Goal: Task Accomplishment & Management: Use online tool/utility

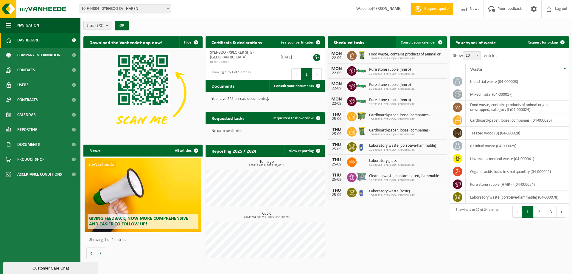
click at [437, 42] on span at bounding box center [440, 42] width 12 height 12
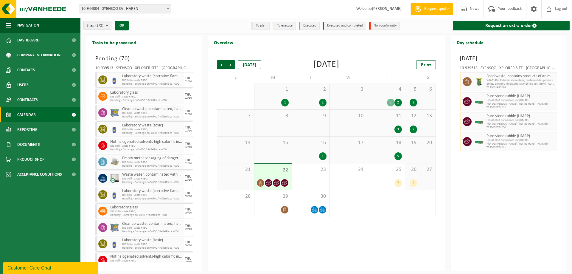
click at [271, 172] on span "22" at bounding box center [272, 170] width 31 height 7
click at [500, 79] on span "WB-0140-HP déchet alimentaire, contenant des produits d'orig" at bounding box center [520, 81] width 69 height 4
click at [259, 182] on icon at bounding box center [260, 182] width 5 height 5
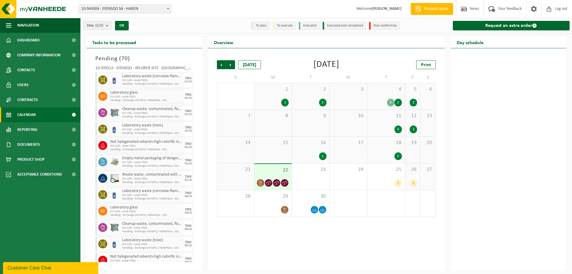
click at [265, 185] on div at bounding box center [272, 183] width 31 height 8
click at [268, 173] on div "22" at bounding box center [272, 177] width 37 height 26
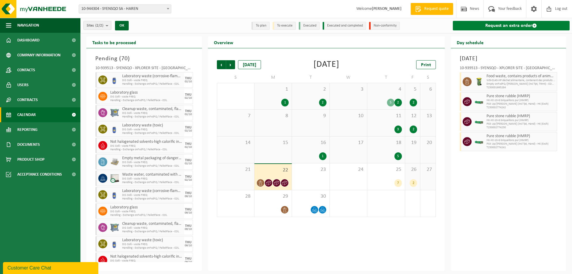
click at [507, 25] on link "Request an extra order" at bounding box center [511, 26] width 117 height 10
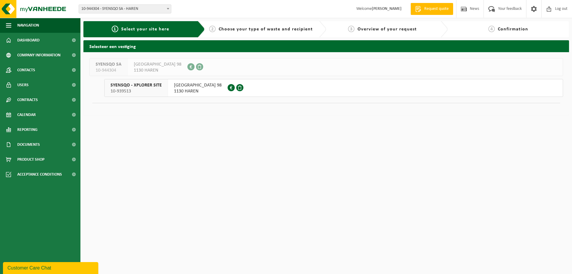
click at [243, 88] on button "SYENSQO - XPLORER SITE 10-939513 RUE DE LA FUSÉE 98 1130 HAREN 0798.896.453" at bounding box center [333, 88] width 459 height 18
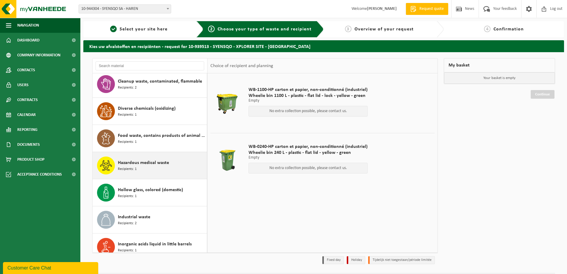
click at [144, 157] on div "Hazardous medical waste Recipients: 1" at bounding box center [162, 165] width 88 height 18
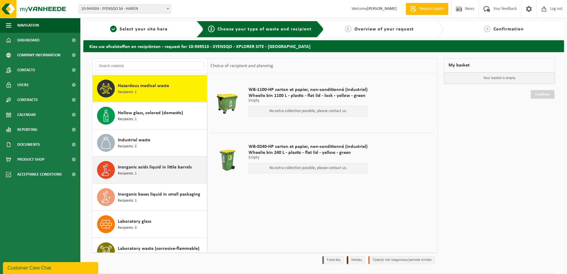
scroll to position [108, 0]
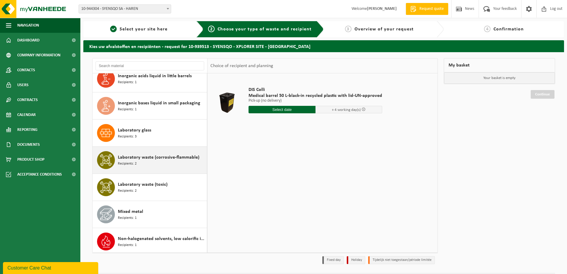
click at [159, 158] on span "Laboratory waste (corrosive-flammable)" at bounding box center [159, 157] width 82 height 7
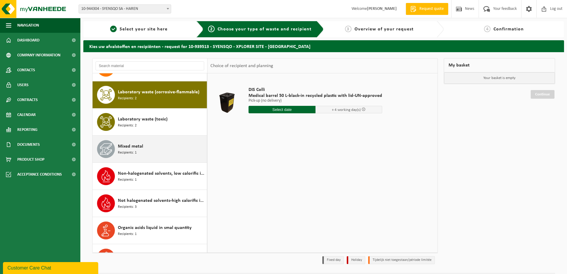
scroll to position [271, 0]
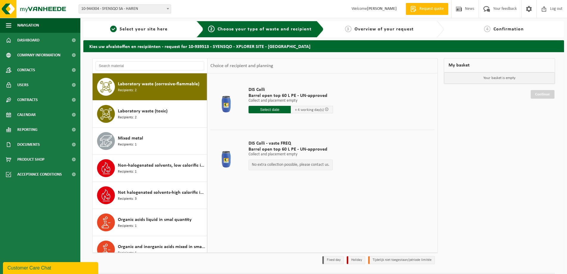
click at [279, 110] on input "text" at bounding box center [270, 109] width 42 height 7
click at [371, 195] on div "DIS Colli Barrel open top 60 L PE - UN-approved Collect and placement empty Col…" at bounding box center [323, 162] width 230 height 179
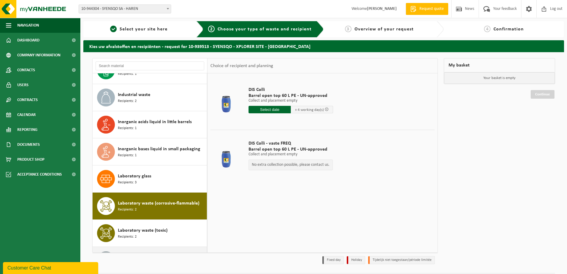
scroll to position [0, 0]
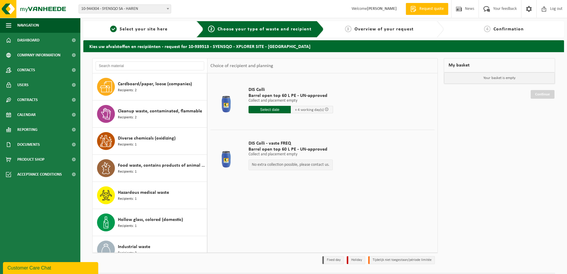
click at [512, 115] on div "My basket Your basket is empty Continue" at bounding box center [499, 162] width 117 height 209
click at [33, 35] on span "Dashboard" at bounding box center [28, 40] width 22 height 15
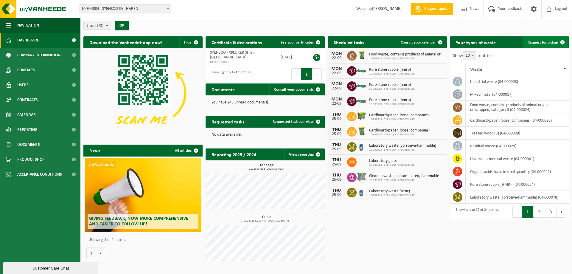
click at [563, 42] on span at bounding box center [562, 42] width 12 height 12
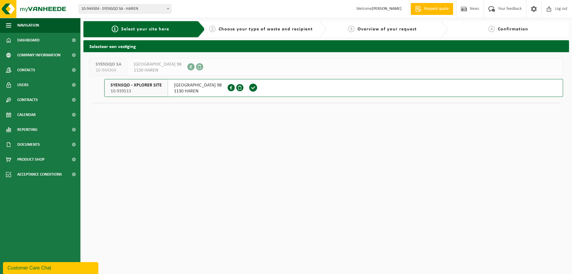
click at [406, 92] on button "SYENSQO - XPLORER SITE 10-939513 [STREET_ADDRESS] 0798.896.453" at bounding box center [333, 88] width 459 height 18
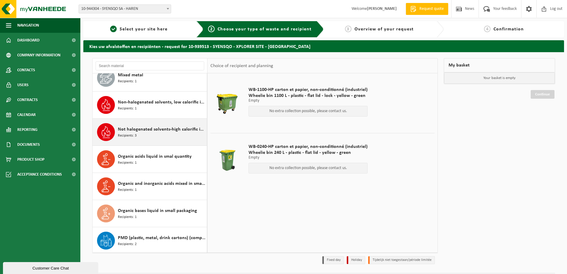
scroll to position [417, 0]
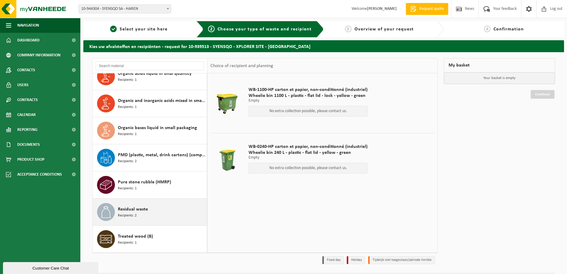
click at [168, 209] on div "Residual waste Recipients: 2" at bounding box center [162, 212] width 88 height 18
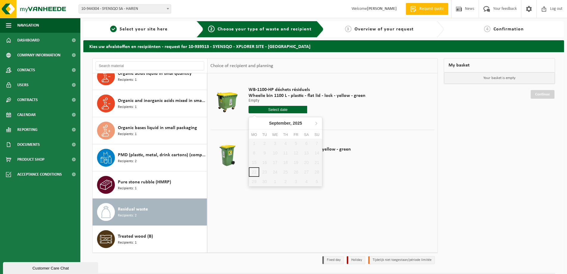
click at [287, 110] on input "text" at bounding box center [278, 109] width 59 height 7
click at [314, 123] on icon at bounding box center [317, 123] width 10 height 10
click at [406, 192] on div "WB-1100-HP déchets résiduels Wheelie bin 1100 L - plastic - flat lid - lock - y…" at bounding box center [323, 162] width 230 height 179
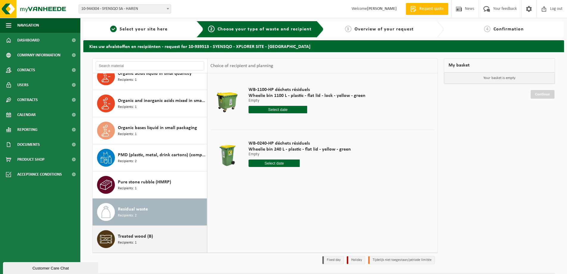
click at [138, 236] on span "Treated wood (B)" at bounding box center [135, 236] width 35 height 7
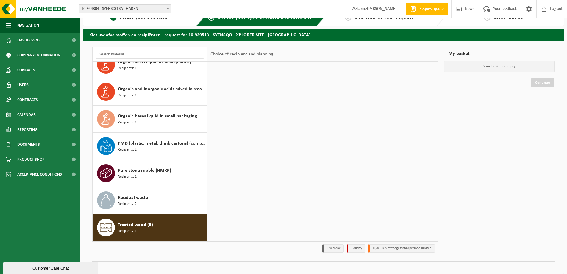
scroll to position [17, 0]
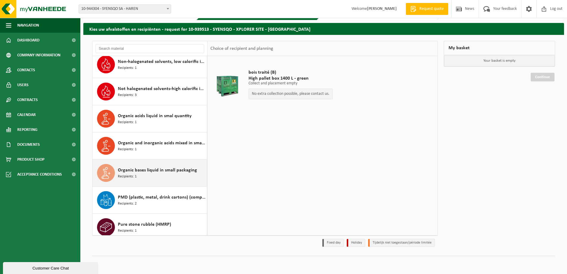
click at [153, 173] on span "Organic bases liquid in small packaging" at bounding box center [157, 170] width 79 height 7
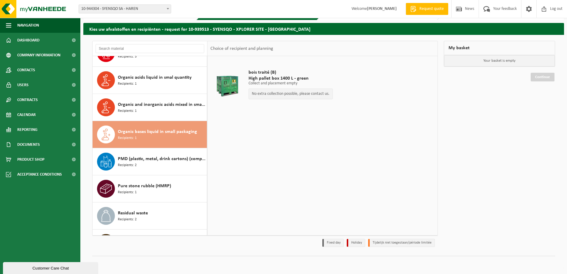
scroll to position [417, 0]
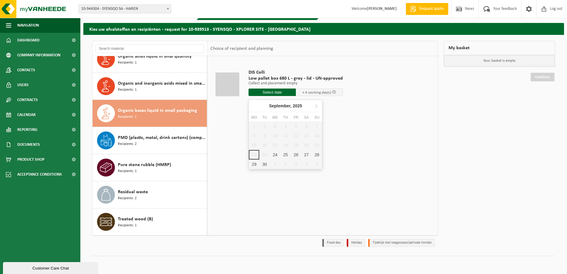
click at [272, 93] on input "text" at bounding box center [272, 91] width 47 height 7
click at [275, 156] on div "24" at bounding box center [275, 155] width 10 height 10
type input "From 2025-09-24"
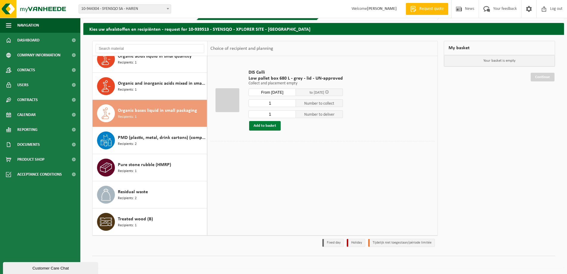
click at [270, 124] on button "Add to basket" at bounding box center [265, 126] width 32 height 10
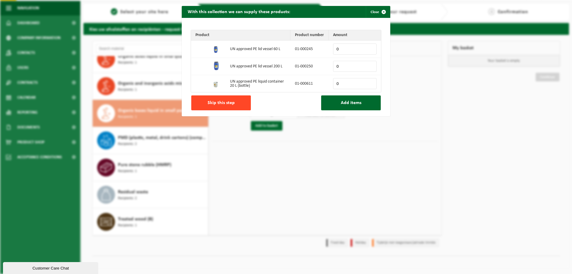
click at [242, 102] on button "Skip this step" at bounding box center [221, 102] width 60 height 15
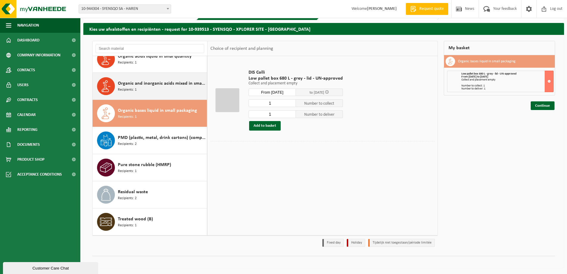
click at [185, 91] on div "Organic and inorganic acids mixed in small packaging (liquid) Recipients: 1" at bounding box center [162, 86] width 88 height 18
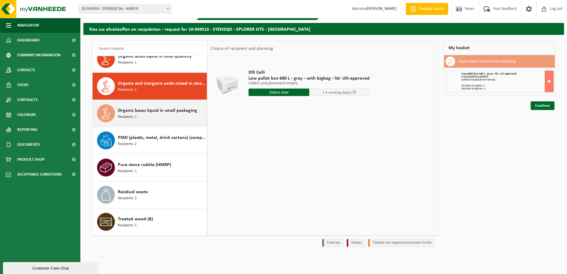
click at [164, 115] on div "Organic bases liquid in small packaging Recipients: 1" at bounding box center [162, 113] width 88 height 18
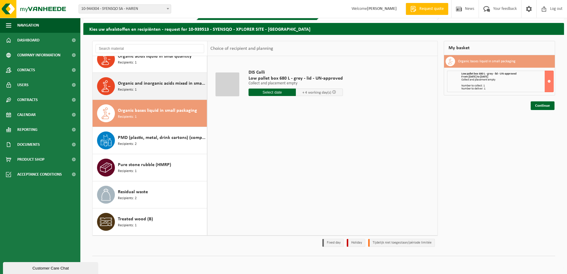
click at [164, 88] on div "Organic and inorganic acids mixed in small packaging (liquid) Recipients: 1" at bounding box center [162, 86] width 88 height 18
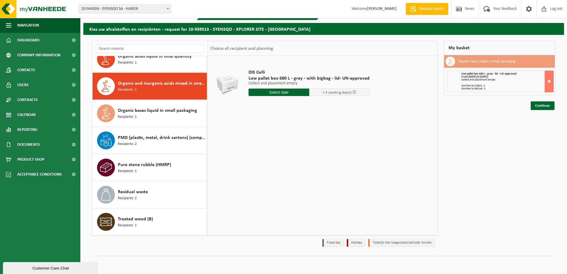
click at [273, 94] on input "text" at bounding box center [279, 91] width 61 height 7
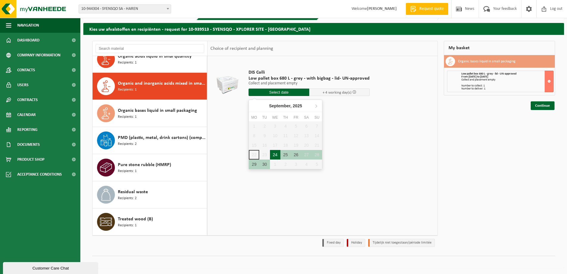
click at [276, 158] on div "24" at bounding box center [275, 155] width 10 height 10
type input "From 2025-09-24"
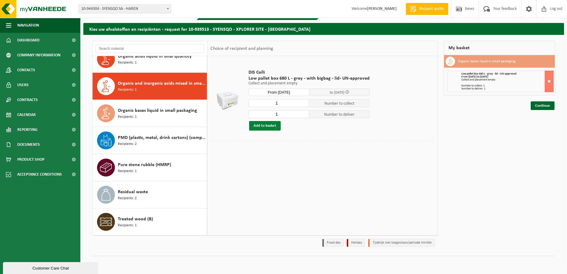
click at [272, 124] on button "Add to basket" at bounding box center [265, 126] width 32 height 10
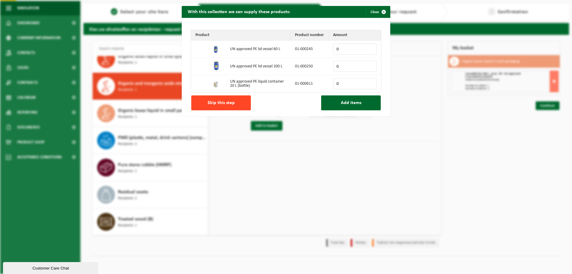
click at [213, 98] on button "Skip this step" at bounding box center [221, 102] width 60 height 15
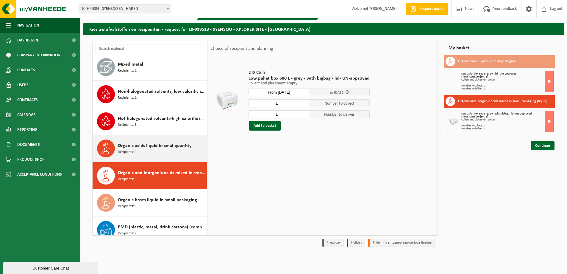
click at [167, 141] on div "Organic acids liquid in smal quantity Recipients: 1" at bounding box center [162, 148] width 88 height 18
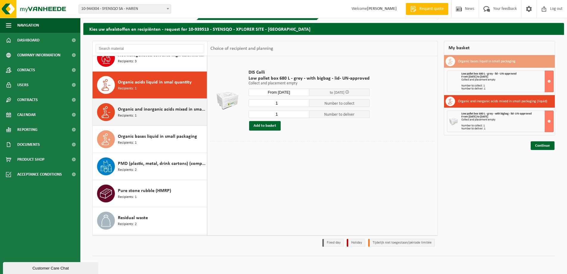
scroll to position [407, 0]
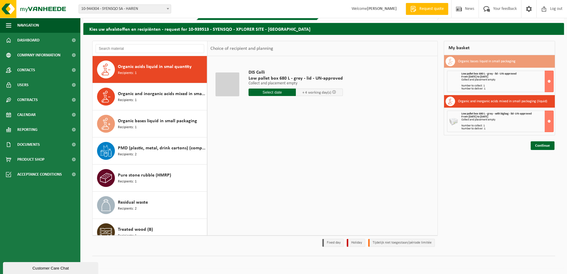
click at [273, 92] on input "text" at bounding box center [272, 91] width 47 height 7
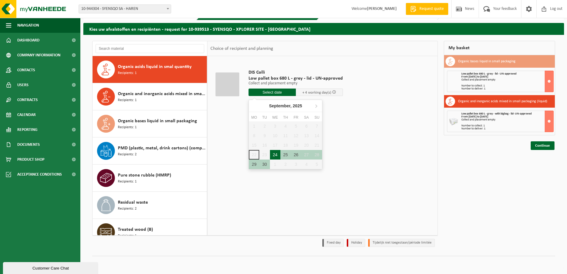
click at [277, 155] on div "24" at bounding box center [275, 155] width 10 height 10
type input "From 2025-09-24"
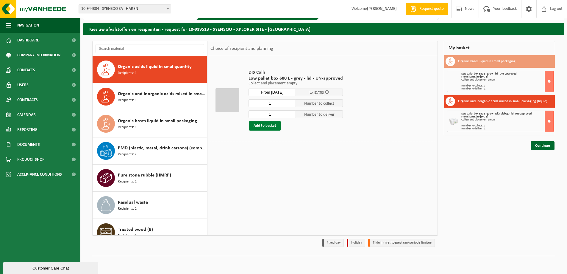
click at [270, 124] on button "Add to basket" at bounding box center [265, 126] width 32 height 10
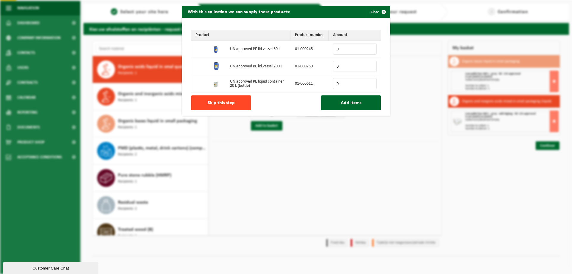
click at [231, 101] on span "Skip this step" at bounding box center [221, 102] width 27 height 5
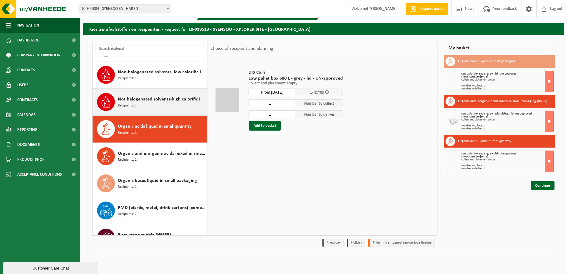
click at [154, 106] on div "Not halogenated solvents-high calorific in small packaging Recipients: 3" at bounding box center [162, 102] width 88 height 18
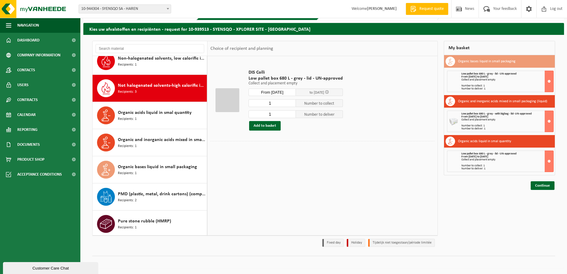
scroll to position [379, 0]
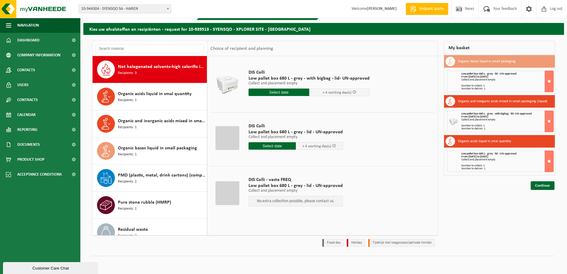
click at [285, 90] on input "text" at bounding box center [279, 91] width 61 height 7
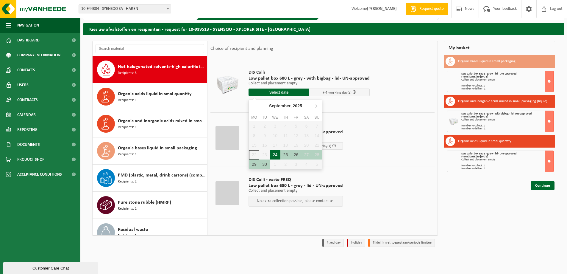
click at [275, 158] on div "24" at bounding box center [275, 155] width 10 height 10
type input "From 2025-09-24"
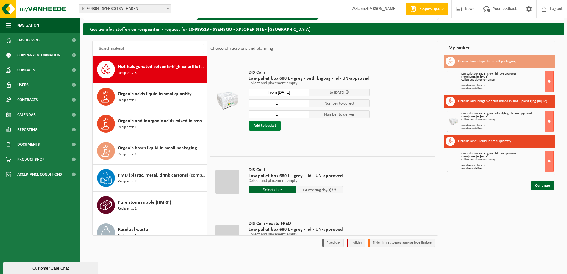
click at [273, 127] on button "Add to basket" at bounding box center [265, 126] width 32 height 10
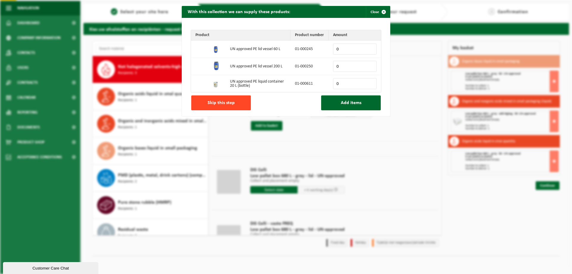
click at [226, 106] on button "Skip this step" at bounding box center [221, 102] width 60 height 15
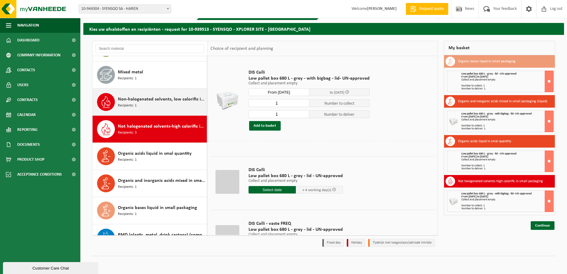
click at [153, 106] on div "Non-halogenated solvents, low calorific in small packages Recipients: 1" at bounding box center [162, 102] width 88 height 18
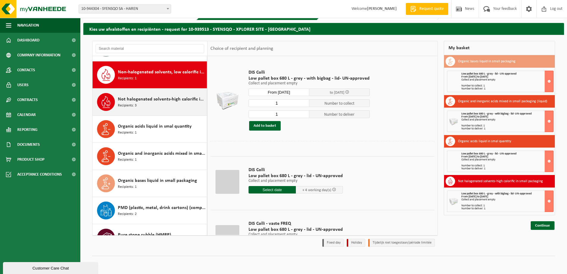
scroll to position [352, 0]
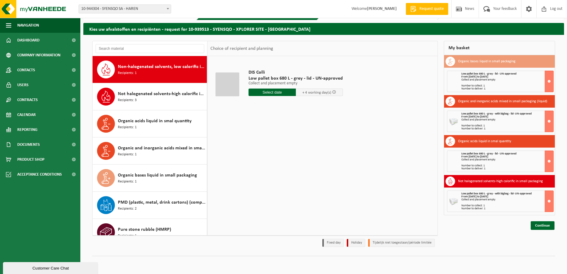
click at [270, 95] on input "text" at bounding box center [272, 91] width 47 height 7
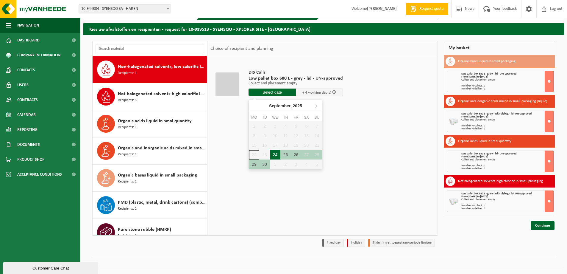
click at [275, 152] on div "24" at bounding box center [275, 155] width 10 height 10
type input "From 2025-09-24"
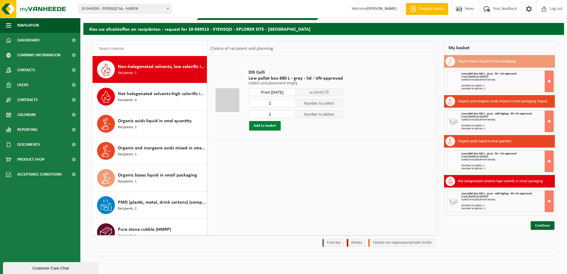
click at [271, 124] on button "Add to basket" at bounding box center [265, 126] width 32 height 10
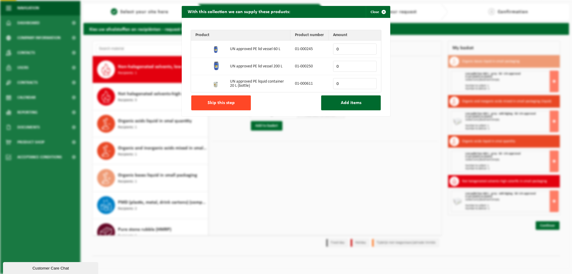
click at [228, 102] on span "Skip this step" at bounding box center [221, 102] width 27 height 5
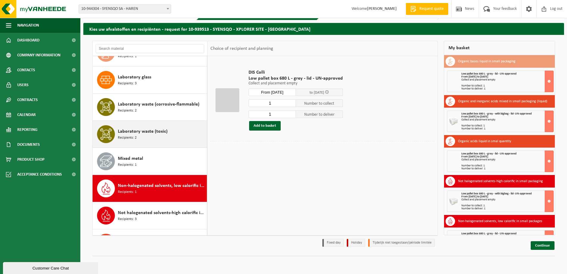
scroll to position [233, 0]
click at [149, 132] on span "Laboratory waste (toxic)" at bounding box center [143, 131] width 50 height 7
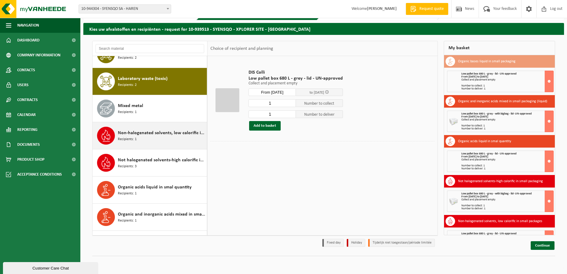
scroll to position [298, 0]
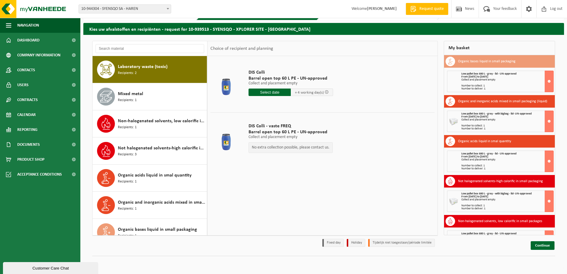
click at [283, 92] on input "text" at bounding box center [270, 91] width 42 height 7
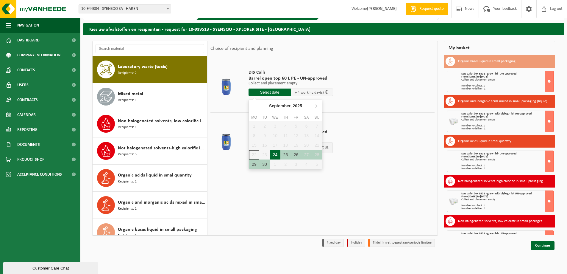
click at [275, 156] on div "24" at bounding box center [275, 155] width 10 height 10
type input "From 2025-09-24"
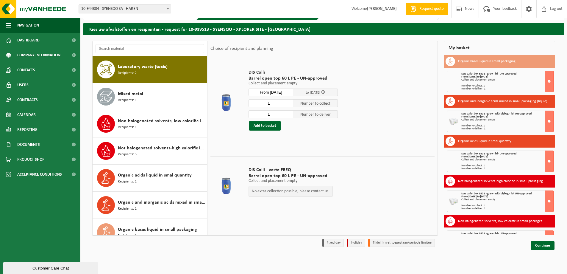
click at [287, 91] on input "From 2025-09-24" at bounding box center [271, 91] width 45 height 7
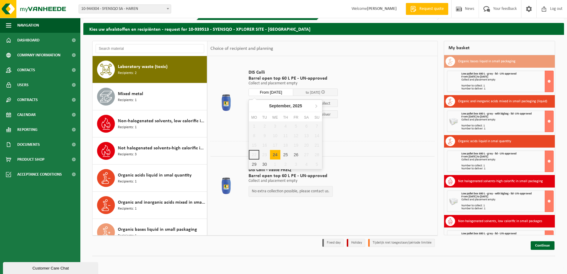
click at [360, 124] on td "DIS Colli Barrel open top 60 L PE - UN-approved Collect and placement empty Col…" at bounding box center [339, 100] width 191 height 82
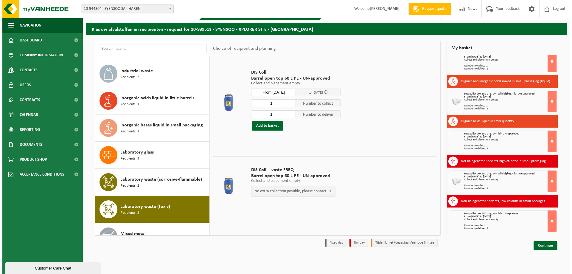
scroll to position [149, 0]
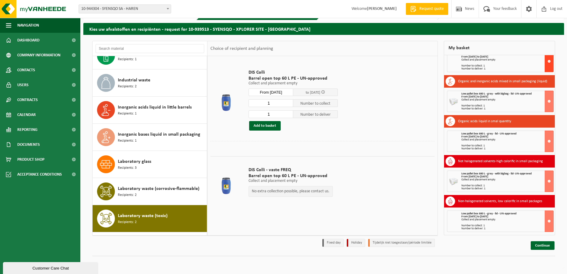
click at [546, 62] on button at bounding box center [549, 61] width 9 height 21
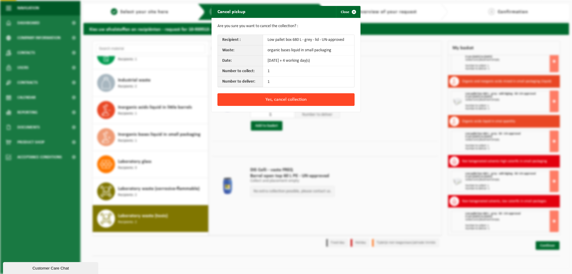
click at [324, 99] on button "Yes, cancel collection" at bounding box center [285, 99] width 137 height 13
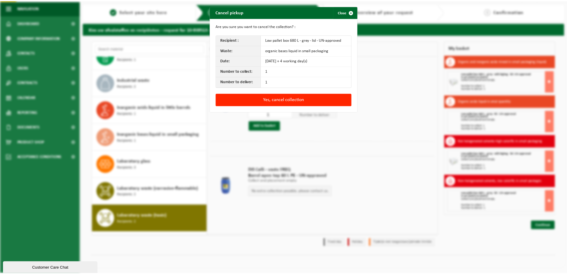
scroll to position [0, 0]
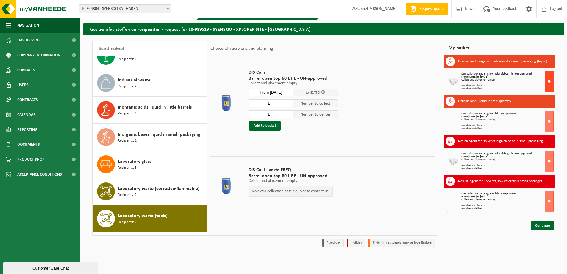
click at [550, 78] on button at bounding box center [549, 81] width 9 height 21
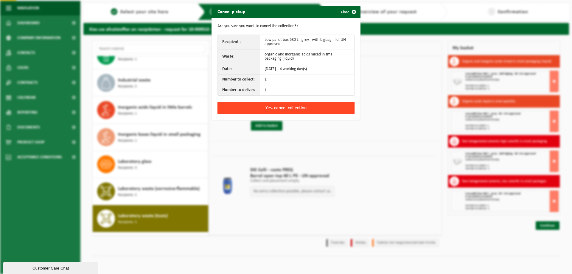
click at [289, 109] on button "Yes, cancel collection" at bounding box center [285, 108] width 137 height 13
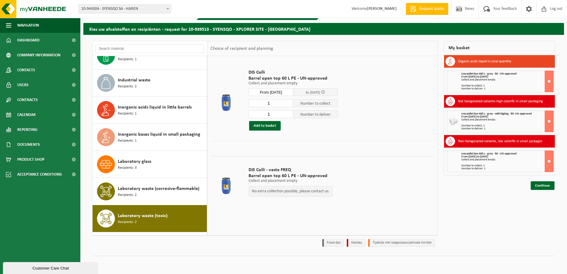
click at [554, 80] on div "Low pallet box 680 L - grey - lid - UN-approved From 2025-09-24 to 2025-09-30 C…" at bounding box center [499, 81] width 111 height 21
click at [550, 81] on button at bounding box center [549, 81] width 9 height 21
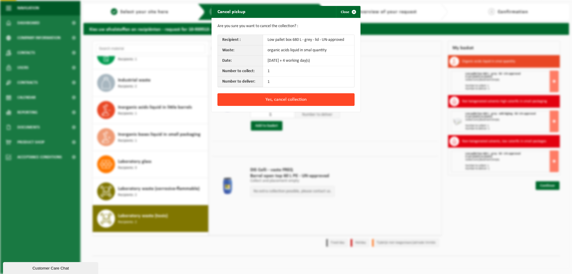
click at [291, 97] on button "Yes, cancel collection" at bounding box center [285, 99] width 137 height 13
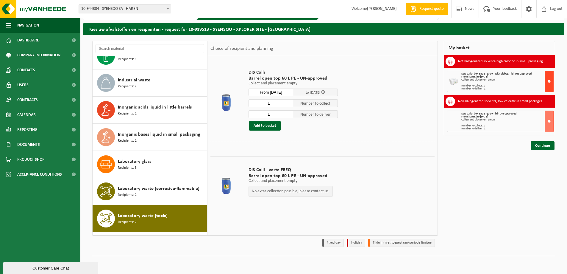
click at [553, 80] on button at bounding box center [549, 81] width 9 height 21
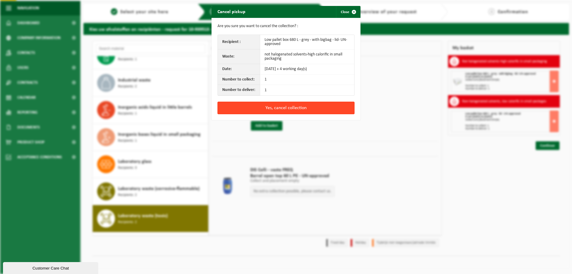
click at [290, 107] on button "Yes, cancel collection" at bounding box center [285, 108] width 137 height 13
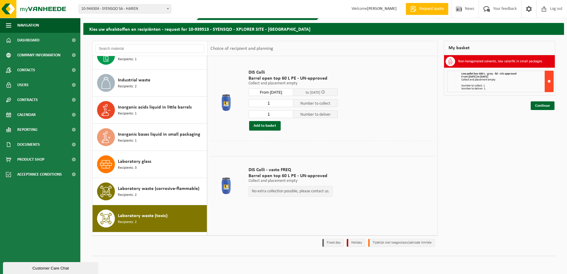
click at [549, 80] on button at bounding box center [549, 81] width 9 height 21
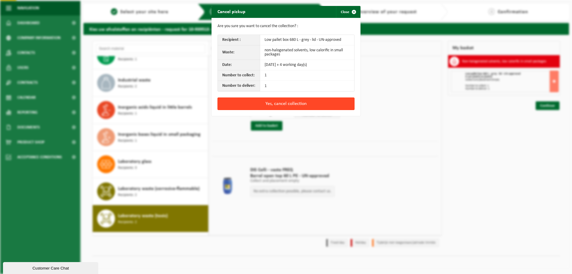
click at [309, 103] on button "Yes, cancel collection" at bounding box center [285, 103] width 137 height 13
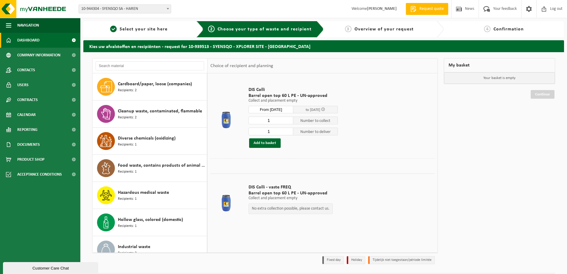
click at [37, 44] on span "Dashboard" at bounding box center [28, 40] width 22 height 15
